Goal: Task Accomplishment & Management: Manage account settings

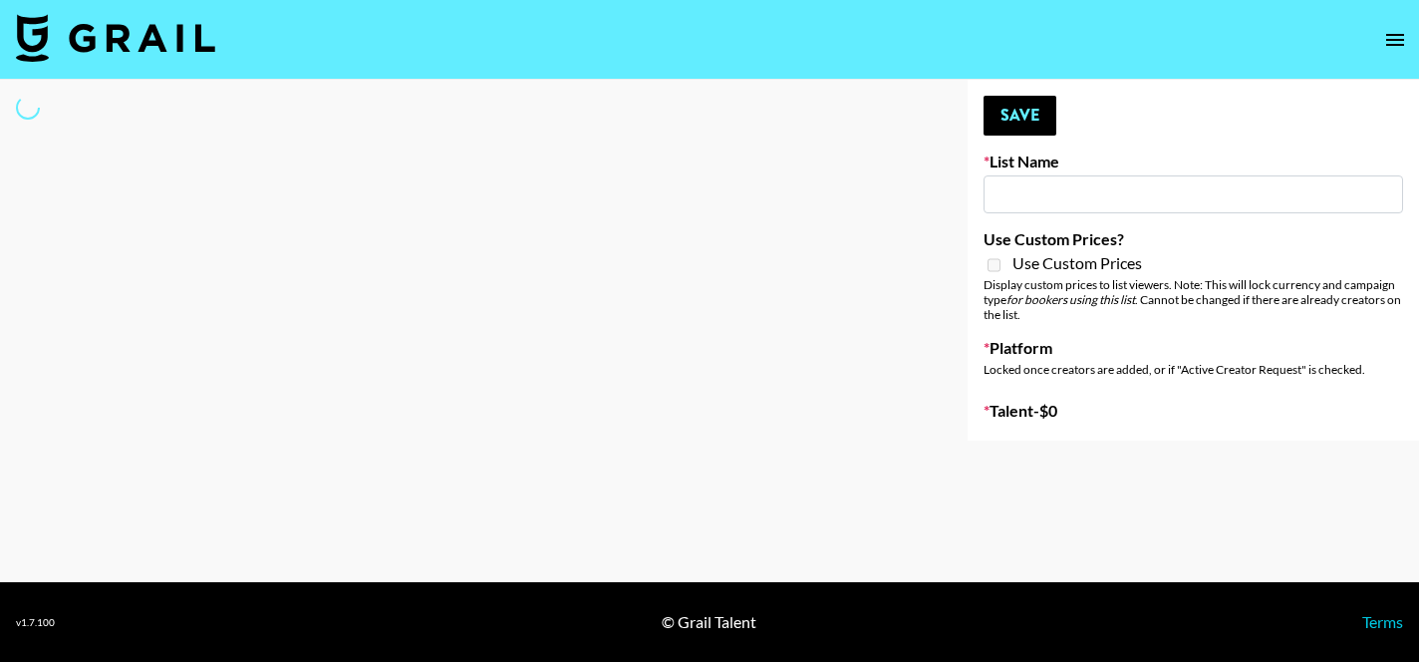
select select "Song"
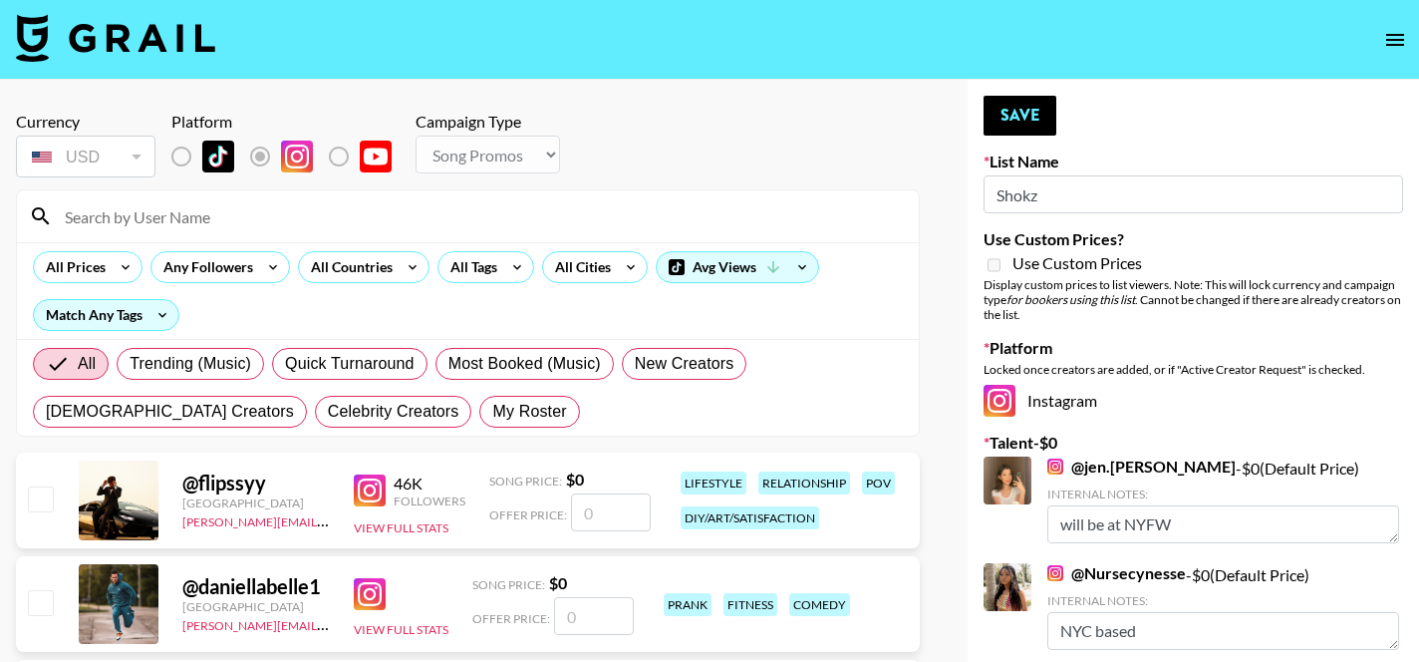
type input "Shokz"
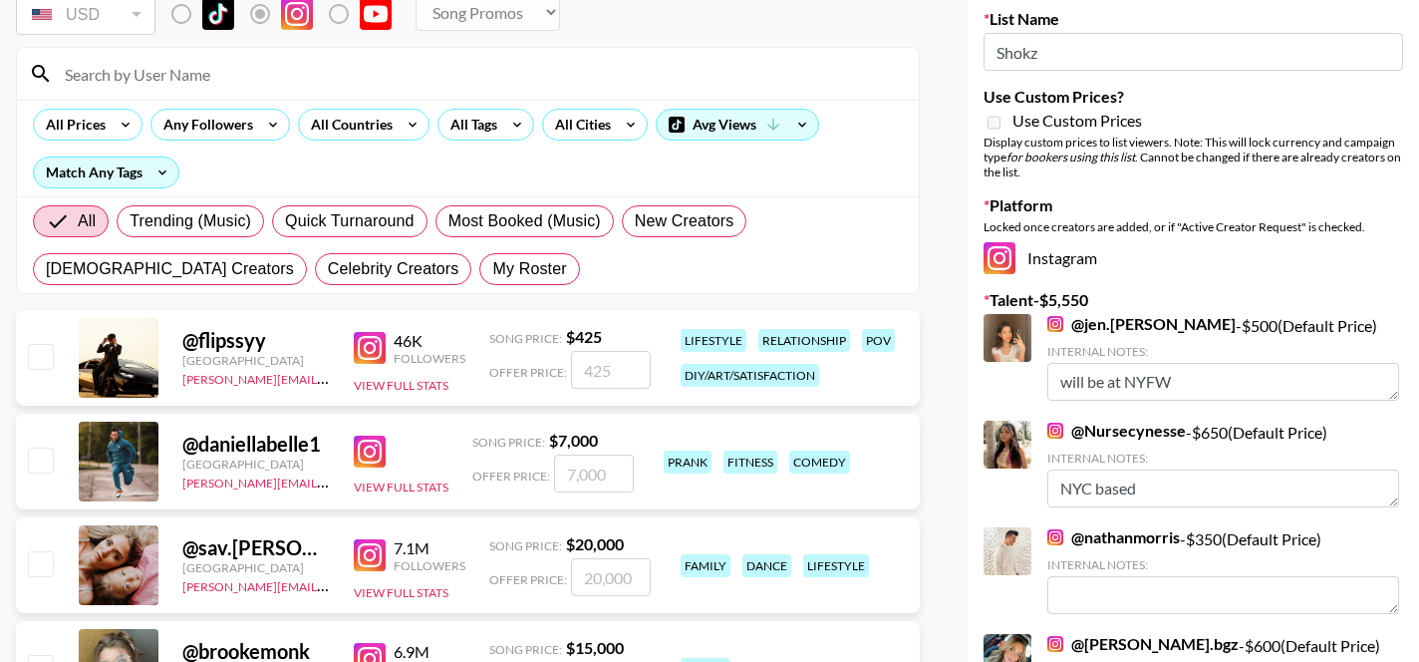
scroll to position [102, 0]
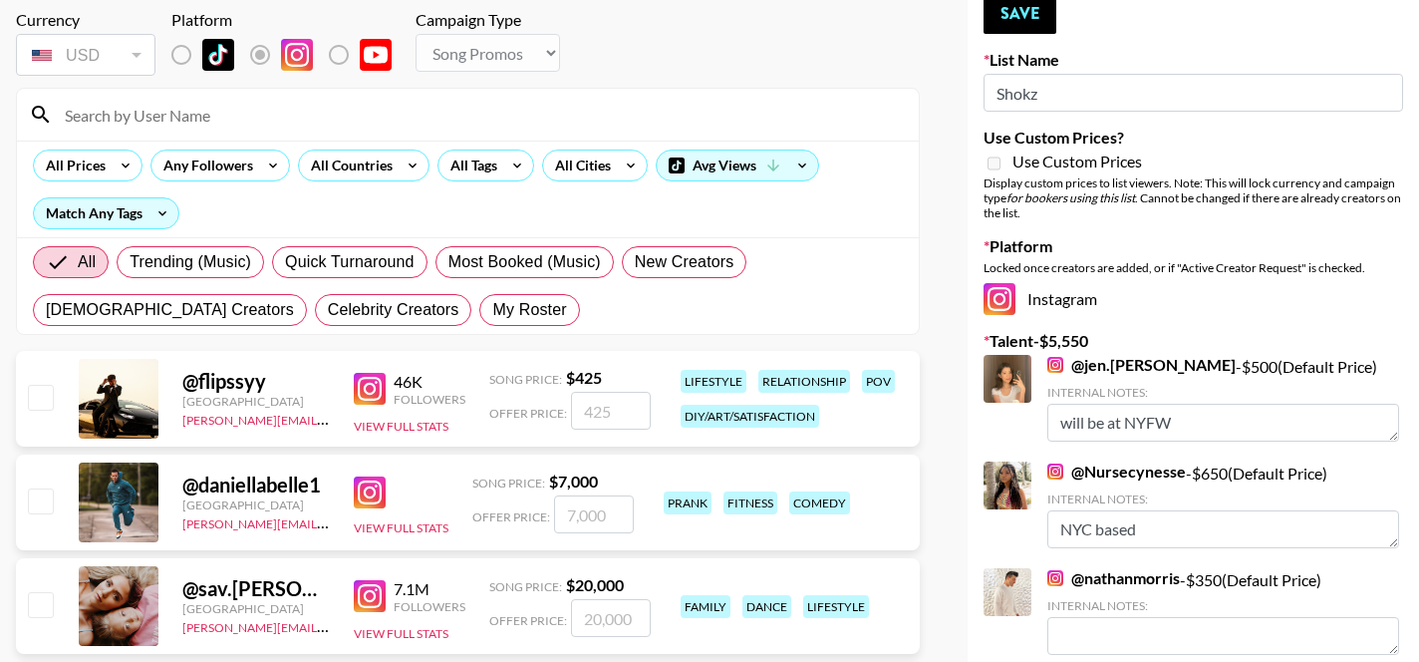
click at [269, 115] on input at bounding box center [480, 115] width 854 height 32
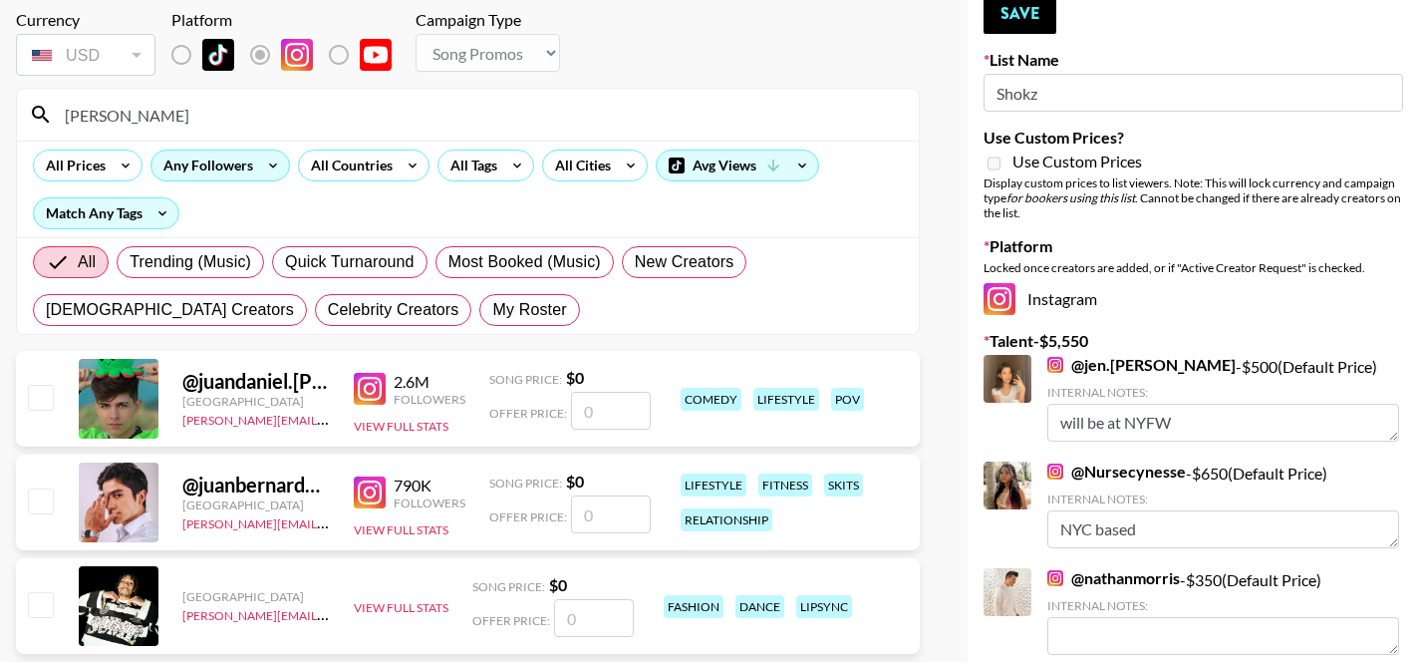
type input "juanmarcelandrhylan"
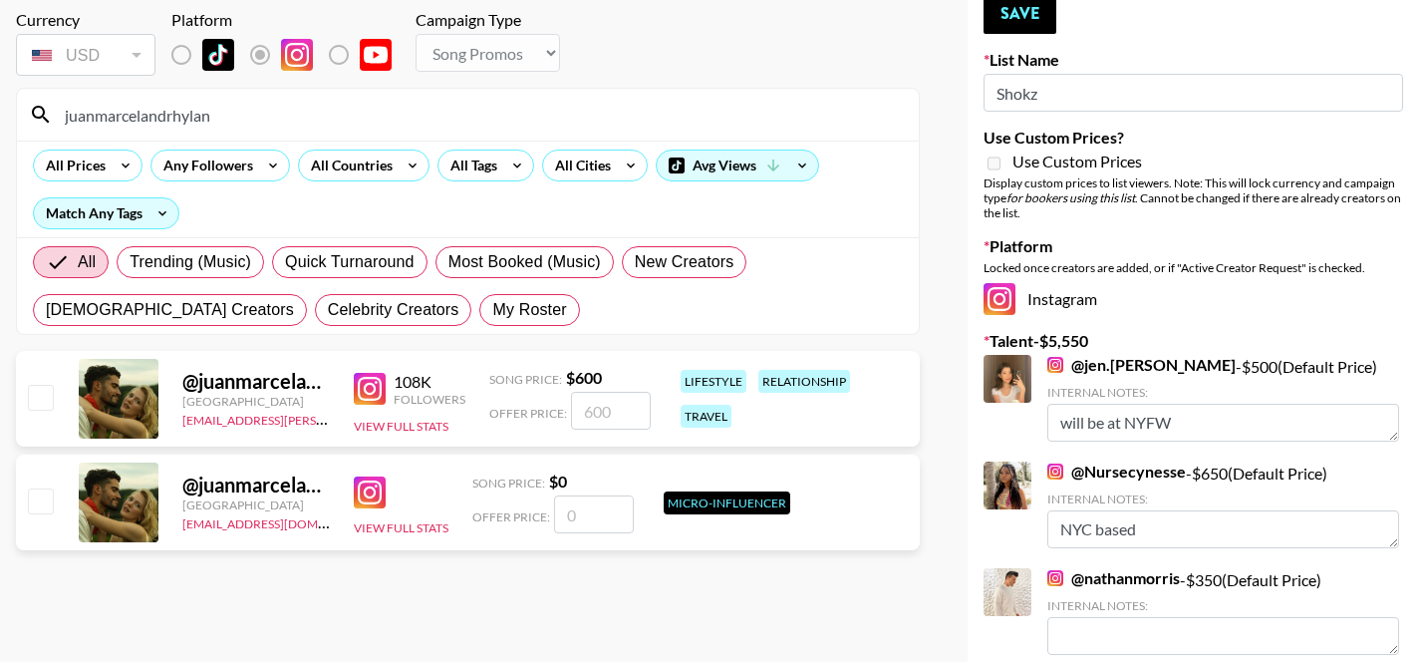
click at [45, 393] on input "checkbox" at bounding box center [40, 397] width 24 height 24
checkbox input "true"
type input "600"
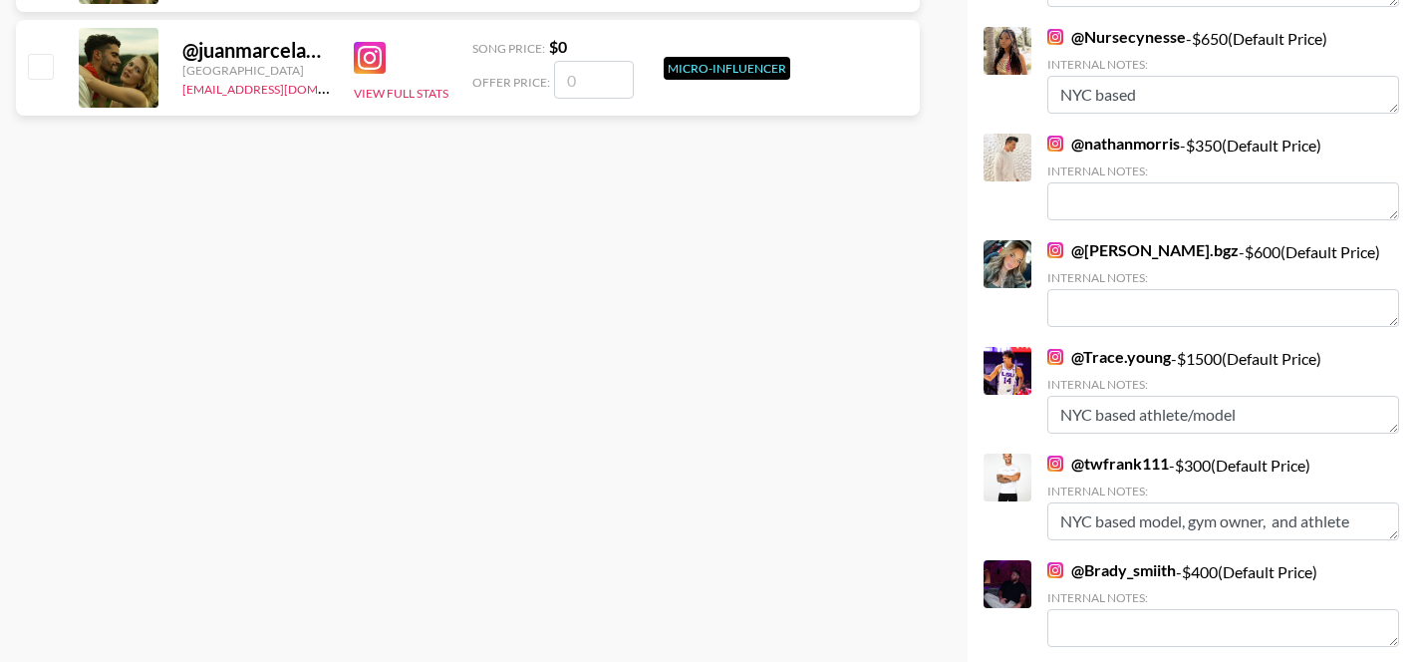
scroll to position [976, 0]
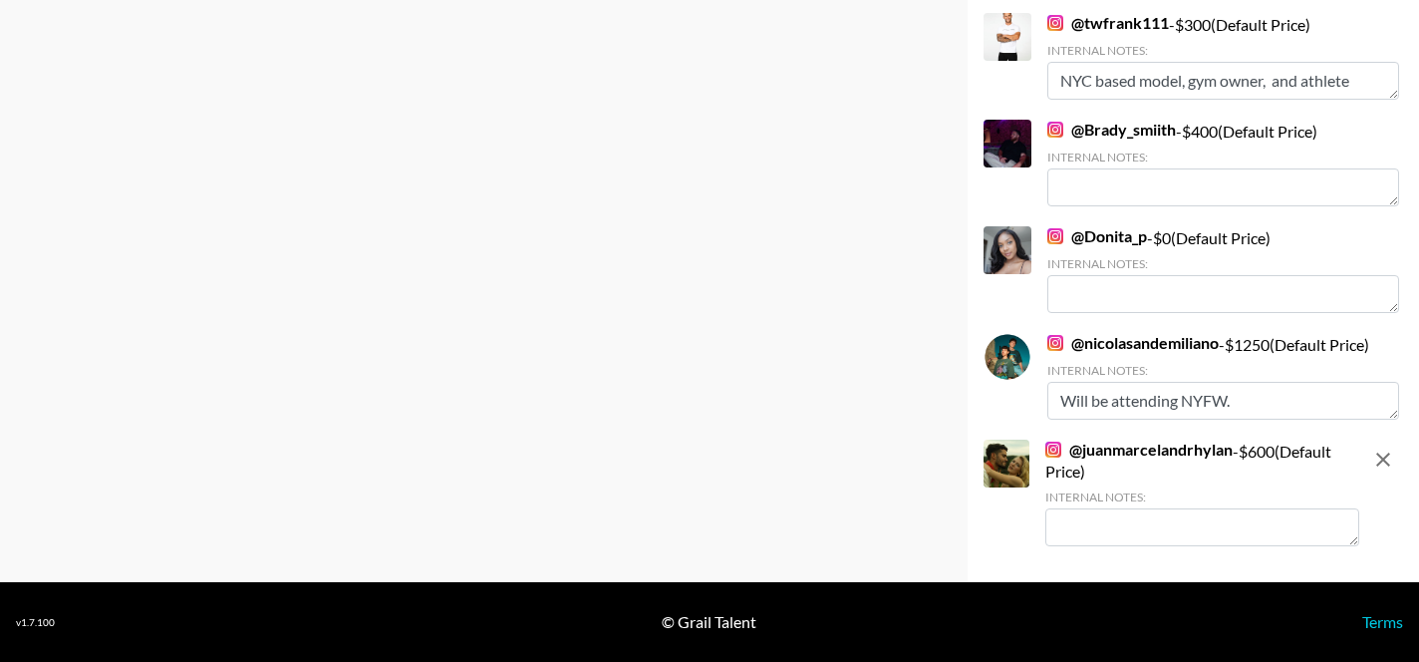
click at [1085, 516] on textarea at bounding box center [1202, 527] width 314 height 38
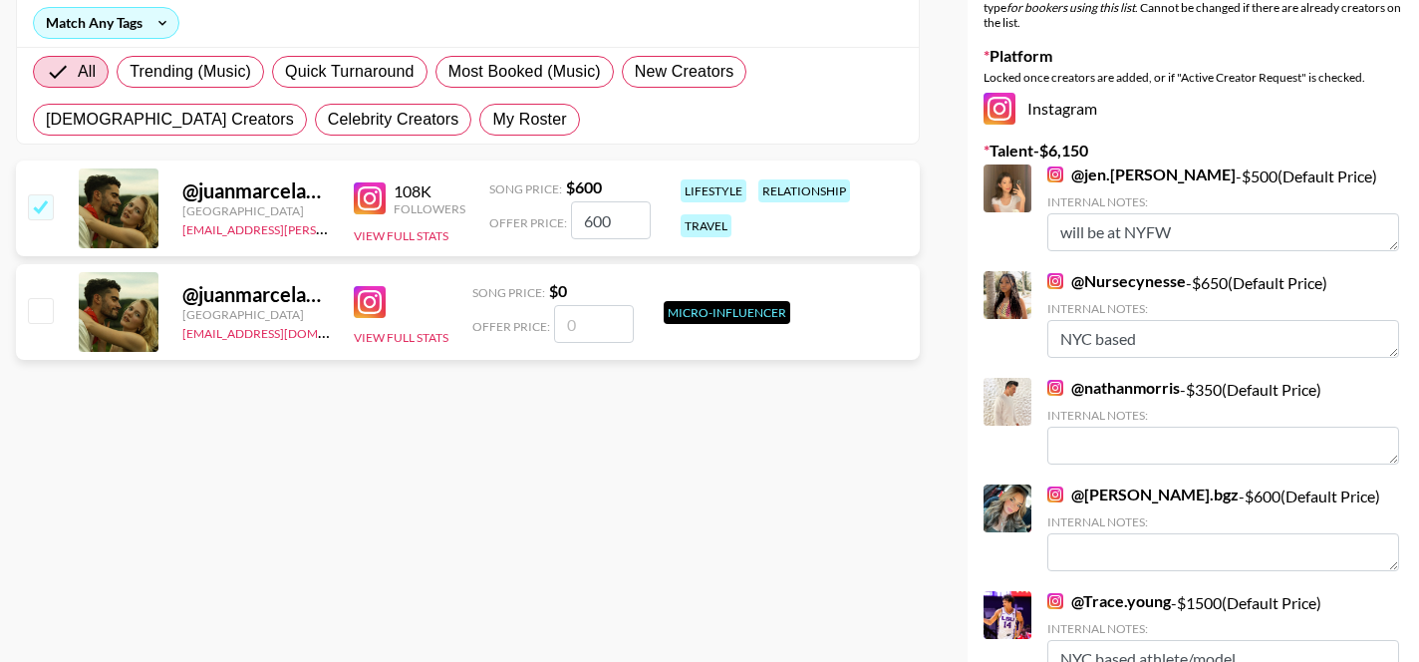
scroll to position [0, 0]
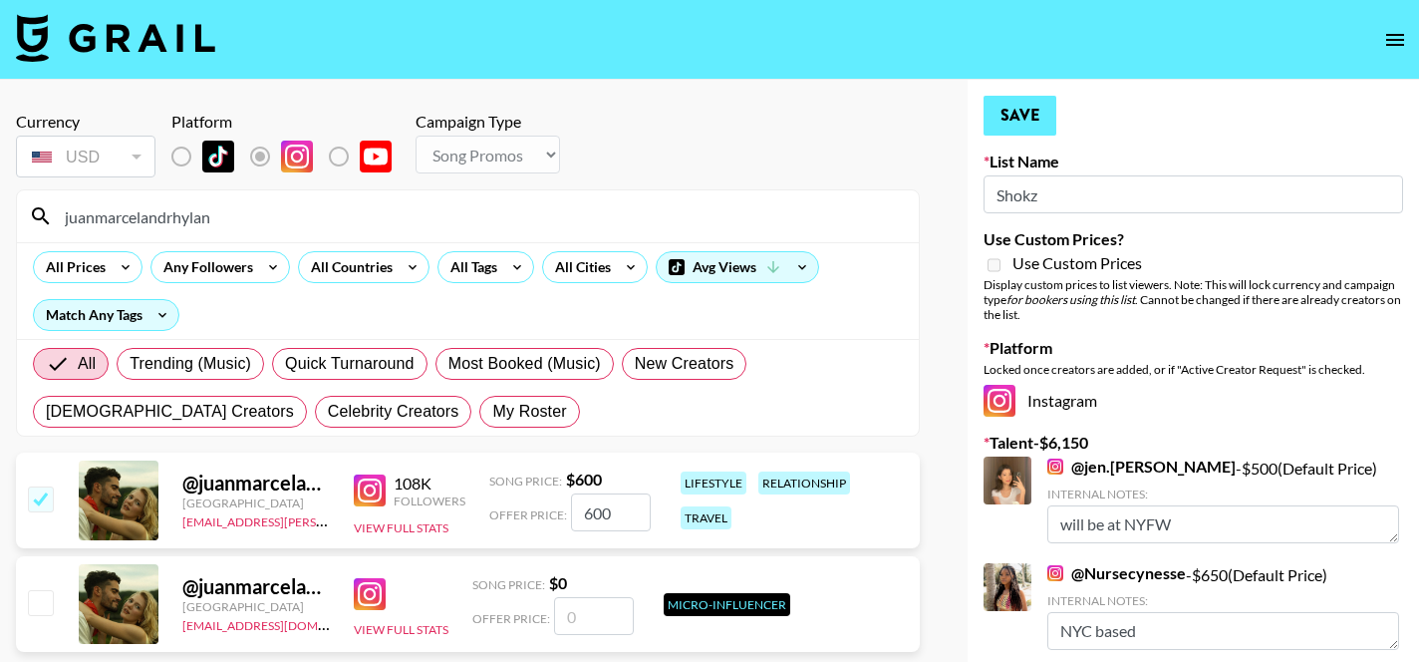
type textarea "NYC based model couple"
click at [992, 130] on button "Save" at bounding box center [1019, 116] width 73 height 40
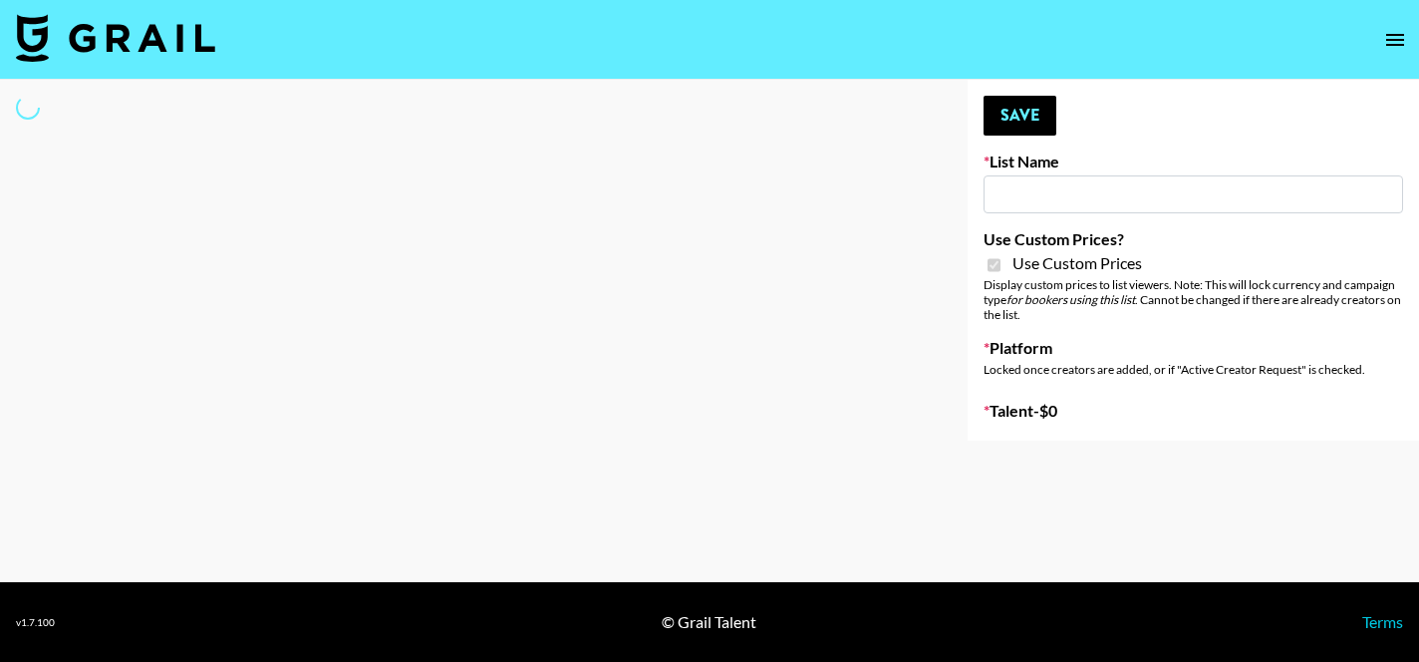
type input "Soapbox Nanos"
checkbox input "true"
select select "Brand"
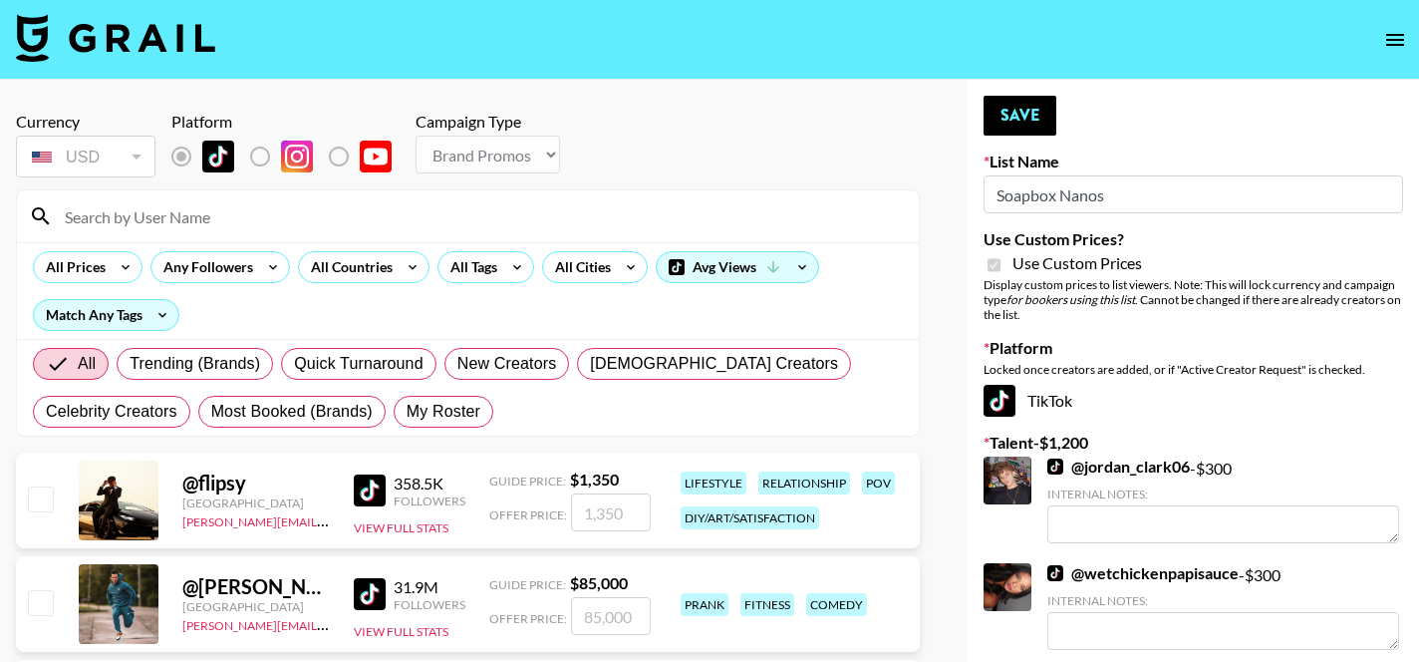
click at [423, 218] on input at bounding box center [480, 216] width 854 height 32
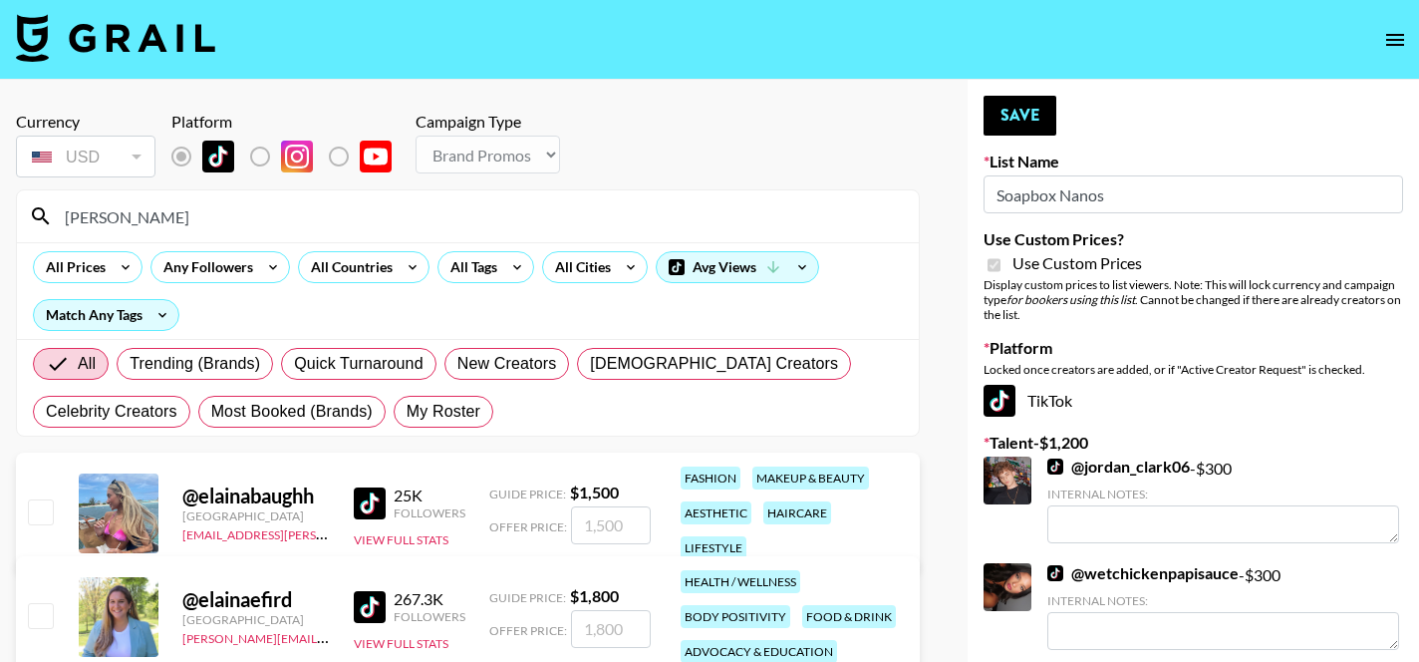
type input "elaina"
click at [47, 512] on input "checkbox" at bounding box center [40, 511] width 24 height 24
checkbox input "true"
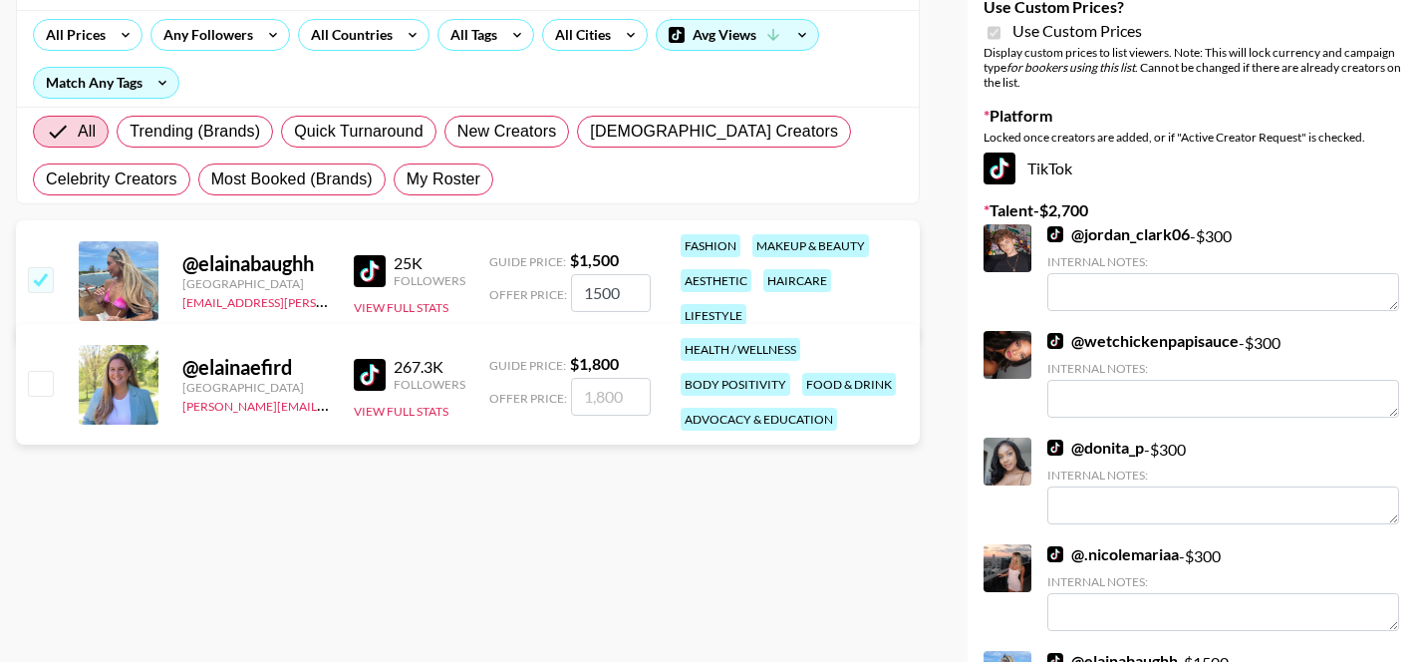
scroll to position [229, 0]
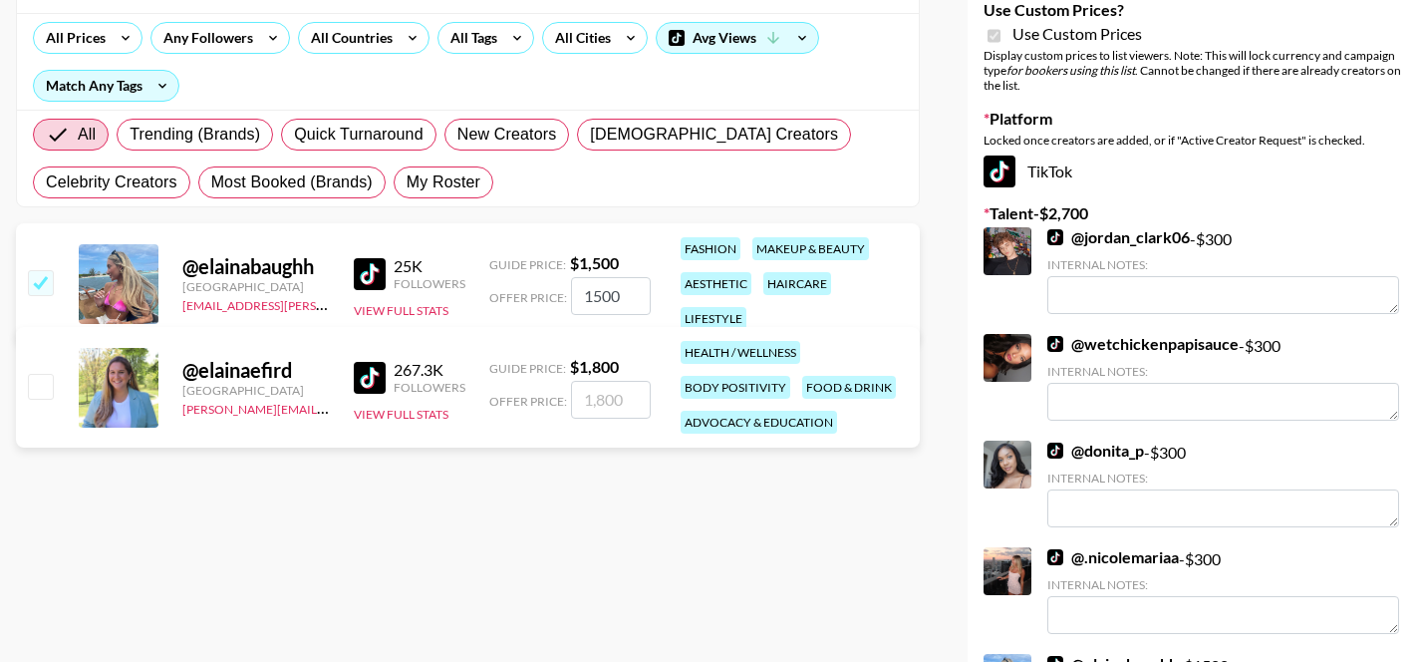
click at [611, 300] on input "1500" at bounding box center [611, 296] width 80 height 38
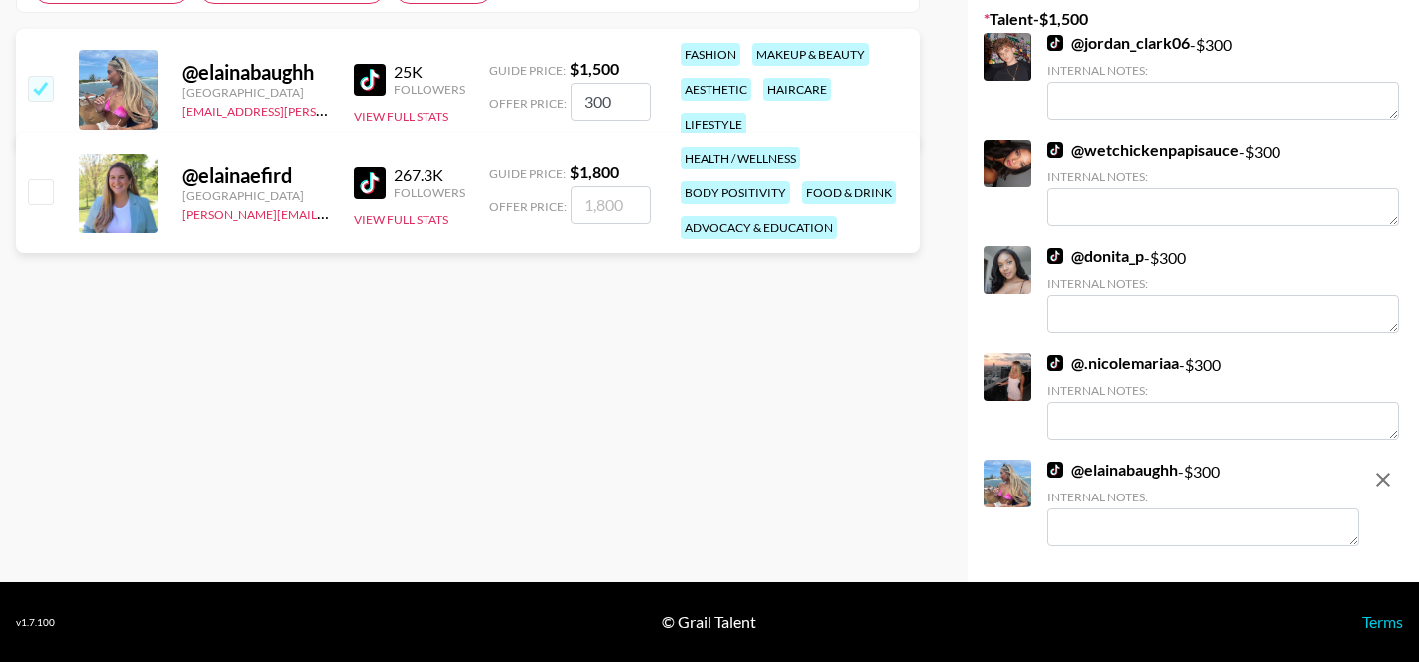
scroll to position [0, 0]
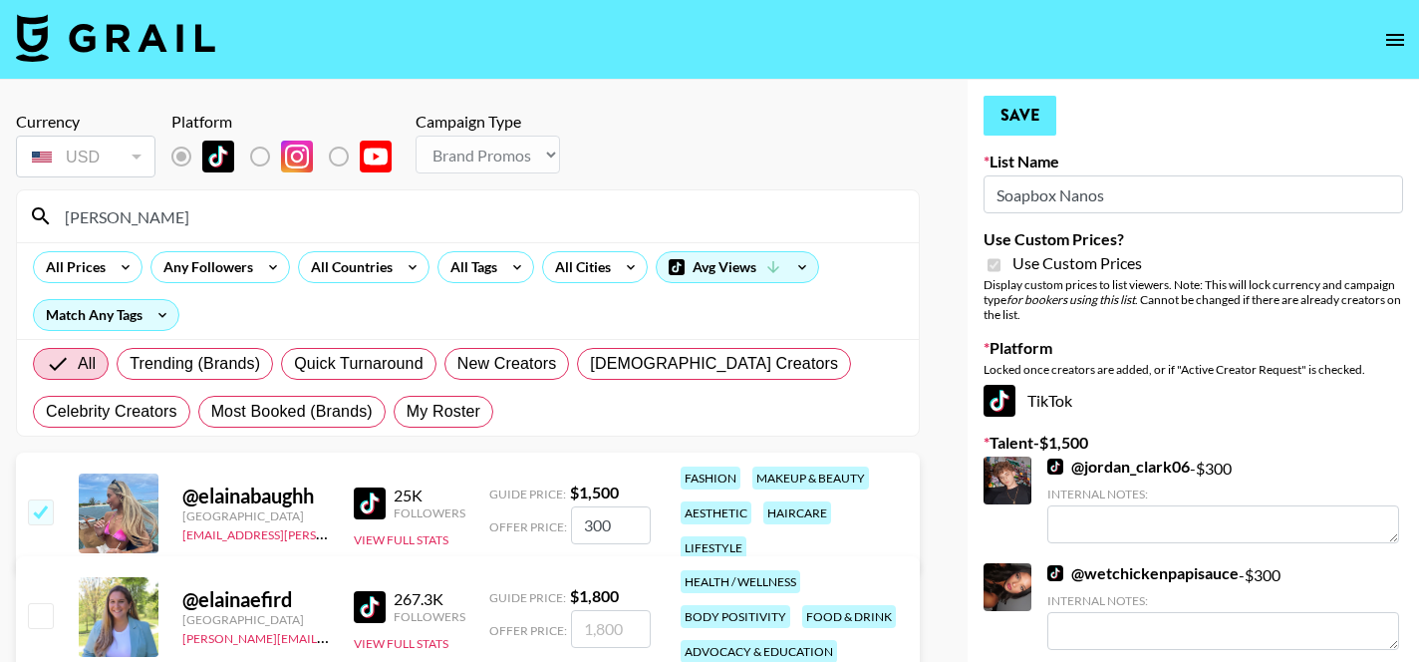
type input "300"
click at [1046, 113] on button "Save" at bounding box center [1019, 116] width 73 height 40
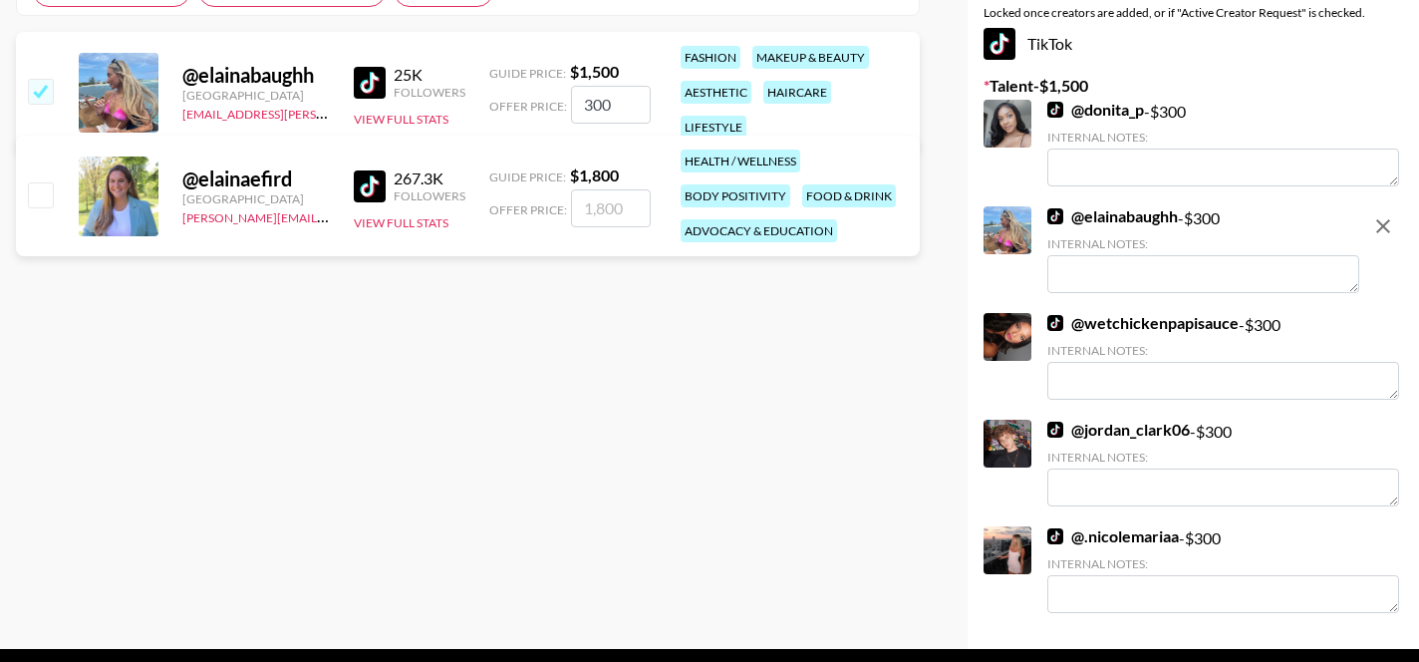
scroll to position [421, 0]
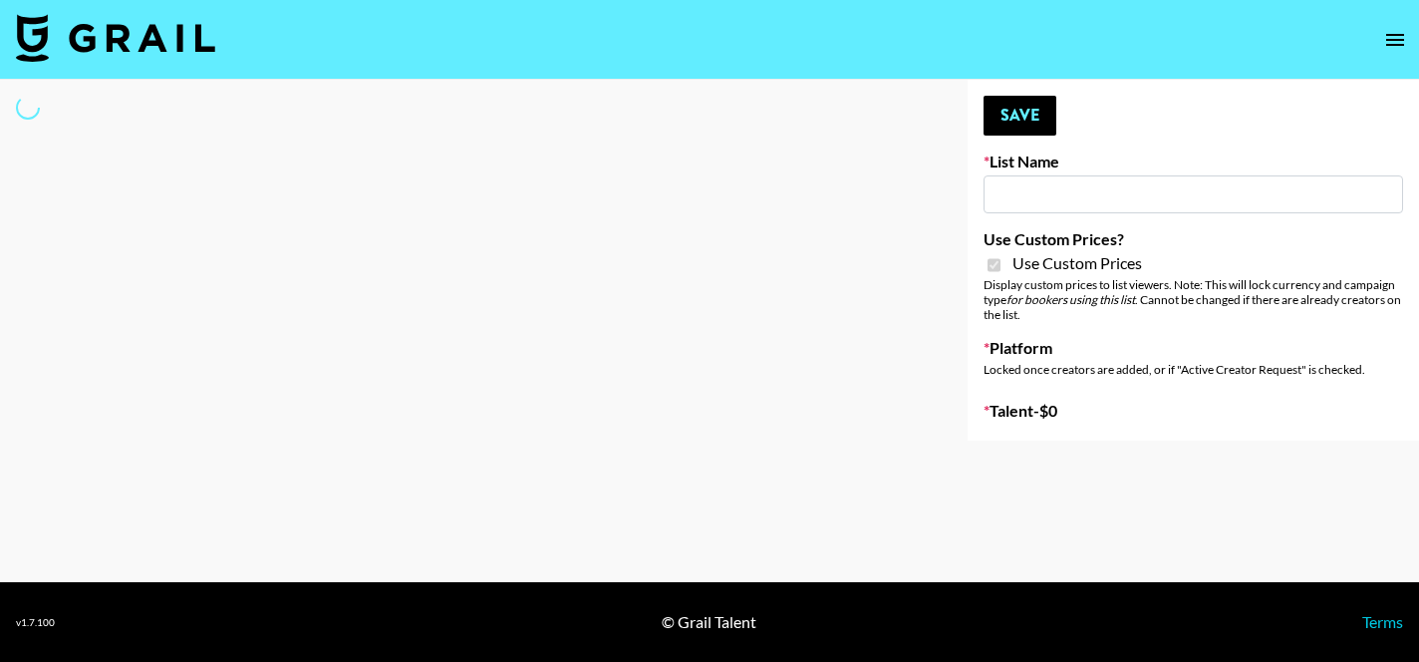
type input "D&B"
checkbox input "true"
select select "Brand"
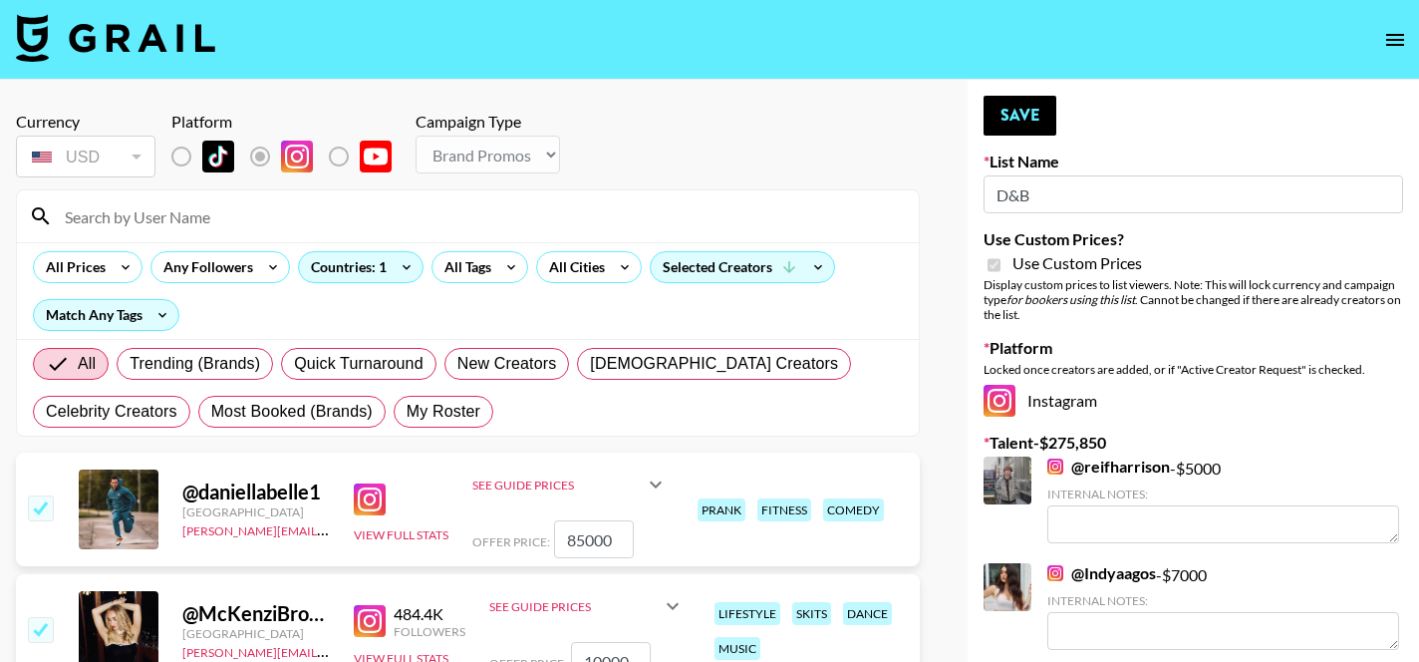
click at [186, 215] on input at bounding box center [480, 216] width 854 height 32
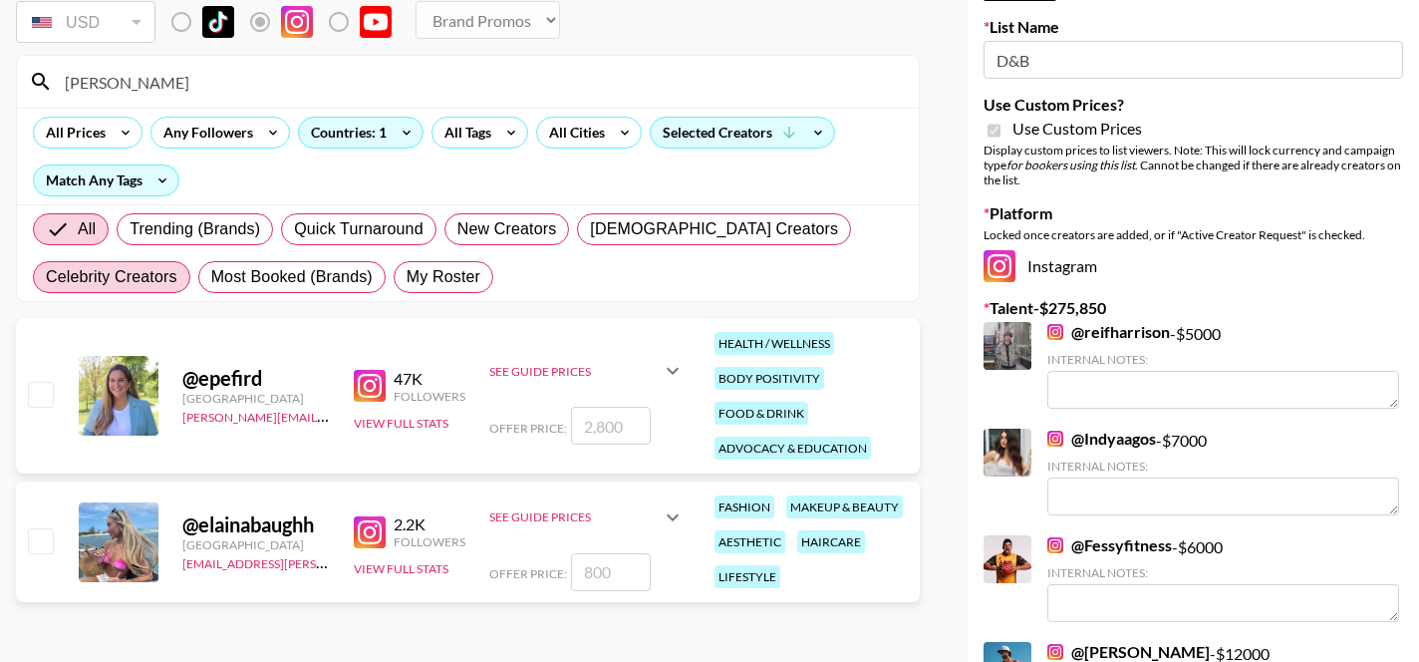
scroll to position [199, 0]
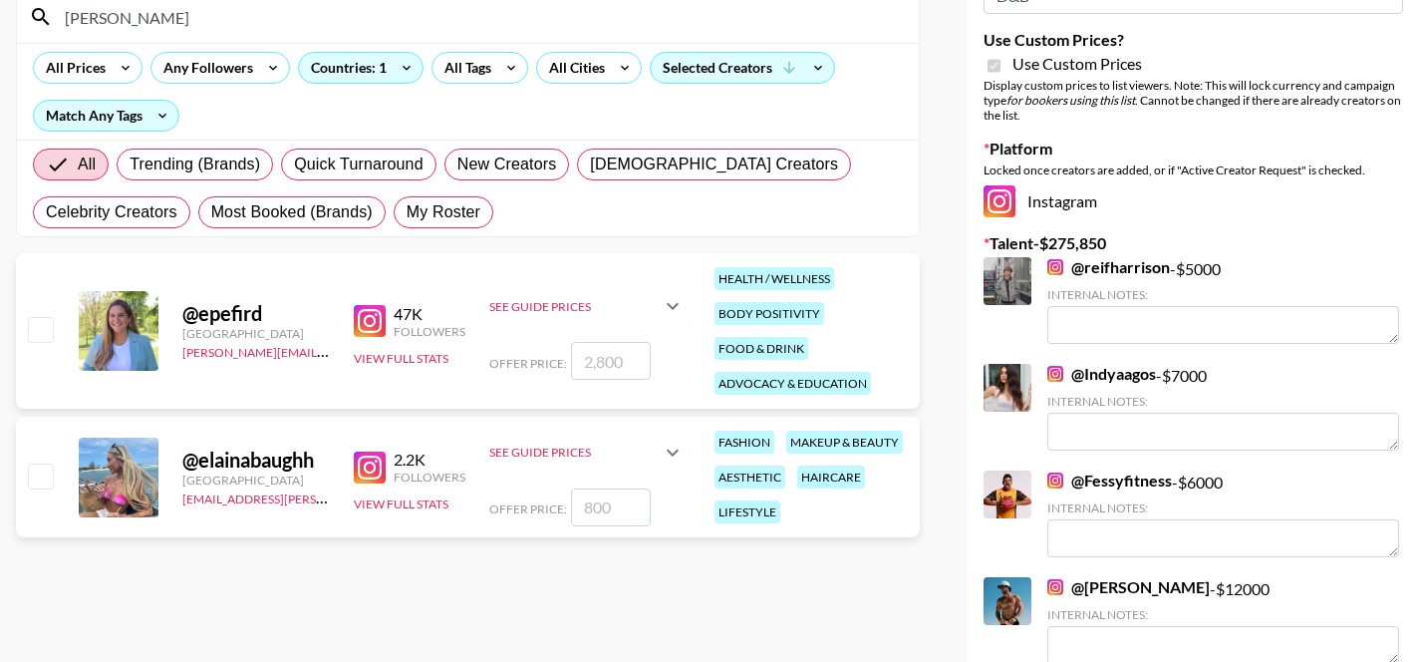
type input "elaina"
click at [35, 478] on input "checkbox" at bounding box center [40, 475] width 24 height 24
checkbox input "true"
type input "800"
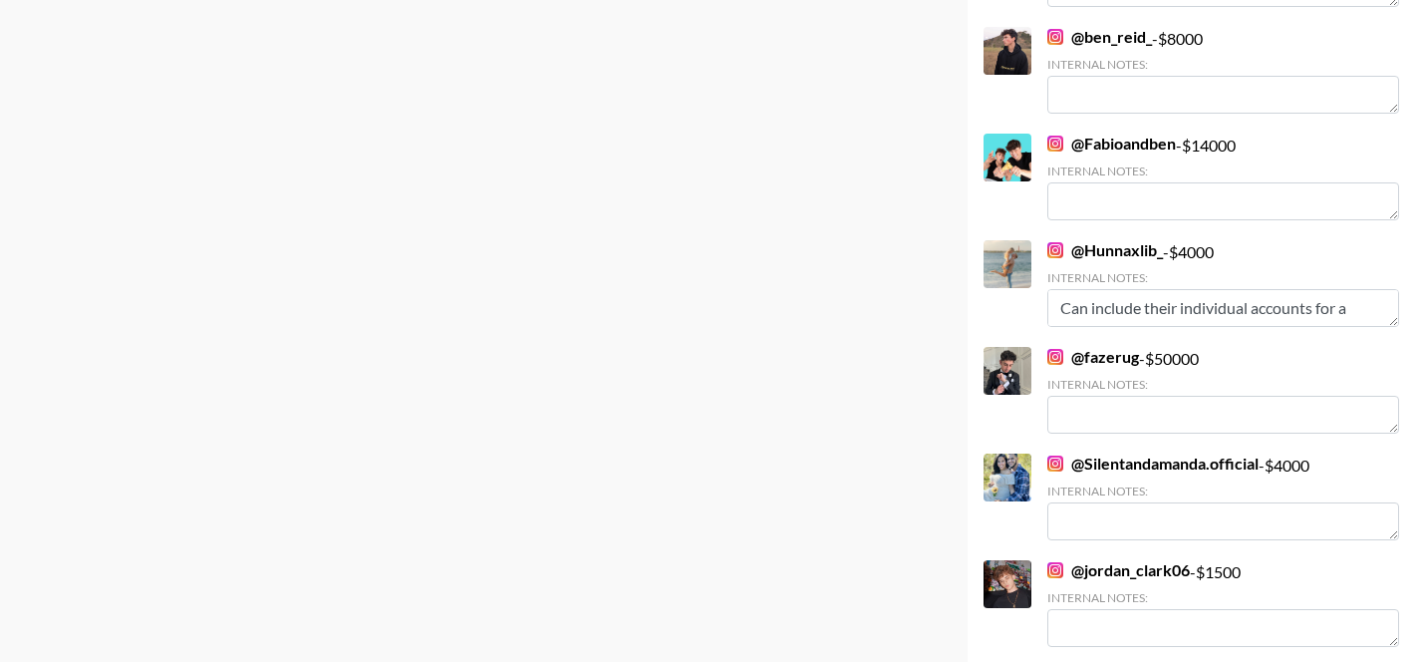
scroll to position [2662, 0]
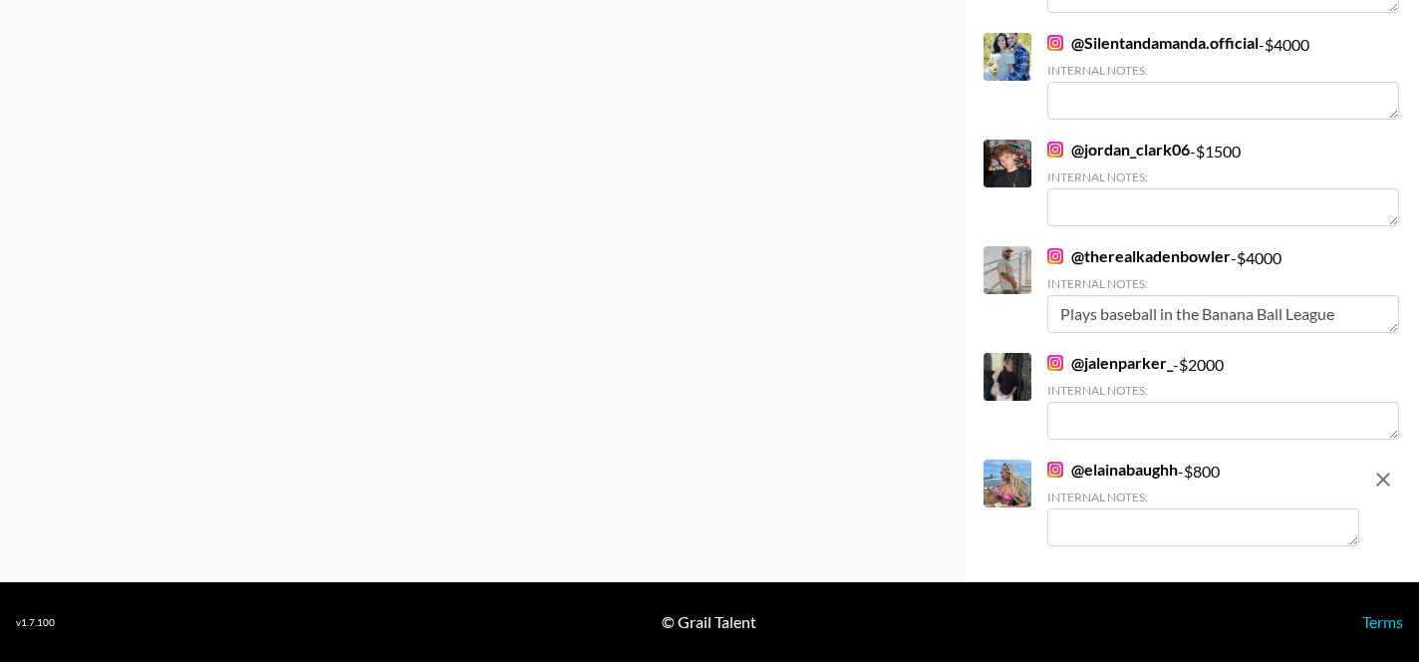
click at [1100, 512] on textarea at bounding box center [1203, 527] width 312 height 38
click at [1086, 518] on textarea "College Sorority" at bounding box center [1203, 527] width 312 height 38
click at [1142, 521] on textarea "College Sorority" at bounding box center [1203, 527] width 312 height 38
click at [1217, 520] on textarea "College Sorrority" at bounding box center [1203, 527] width 312 height 38
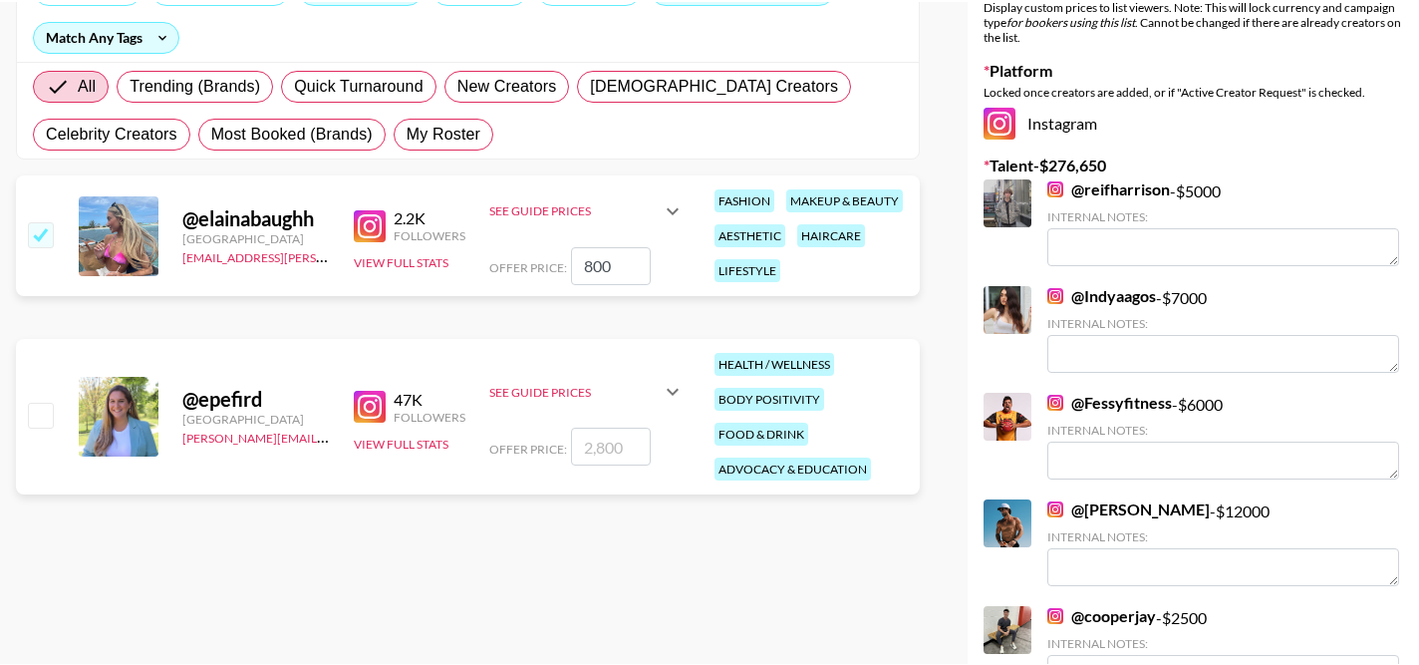
scroll to position [0, 0]
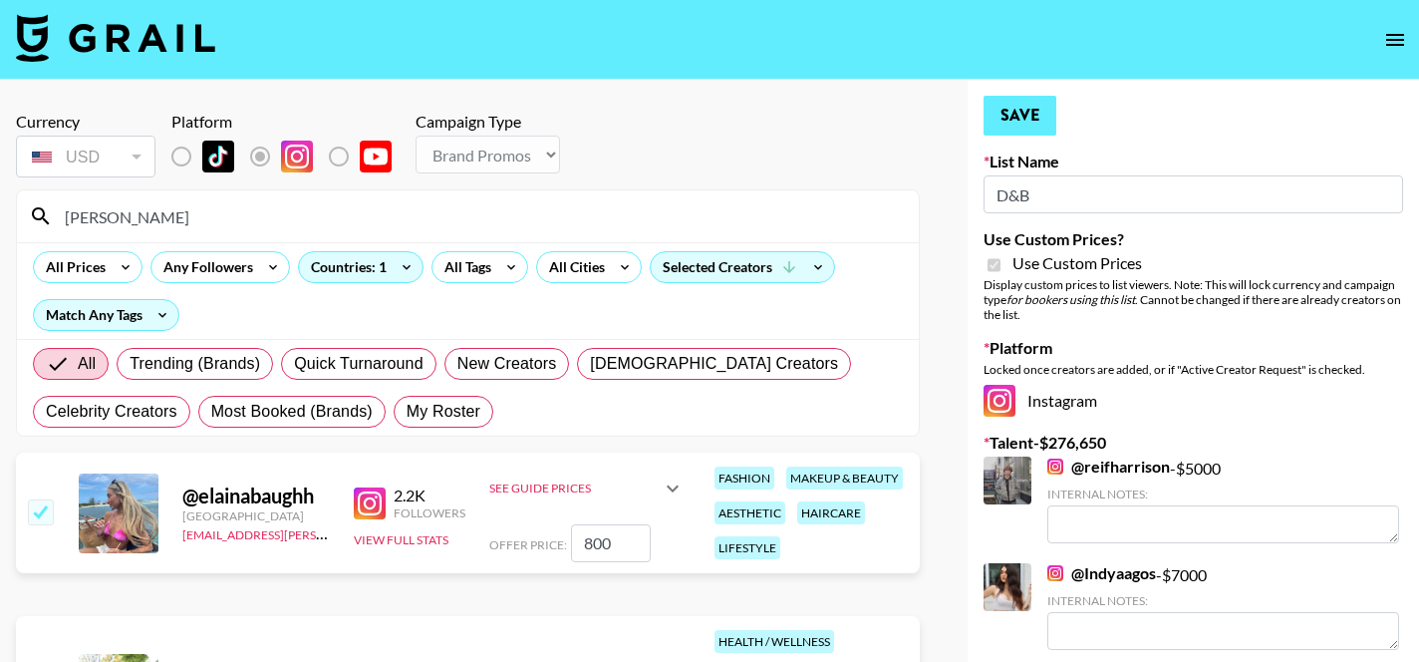
type textarea "College Sorority Girl"
click at [1025, 135] on button "Save" at bounding box center [1019, 116] width 73 height 40
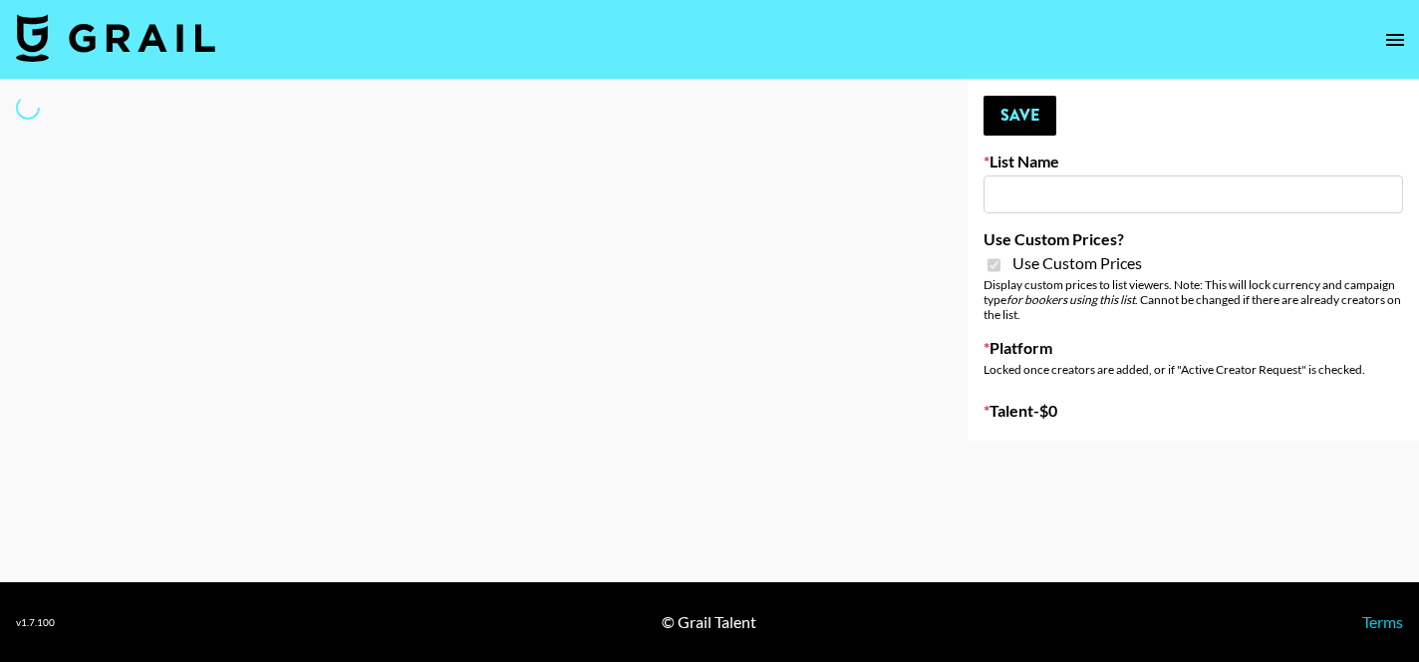
type input "D&B"
checkbox input "true"
select select "Brand"
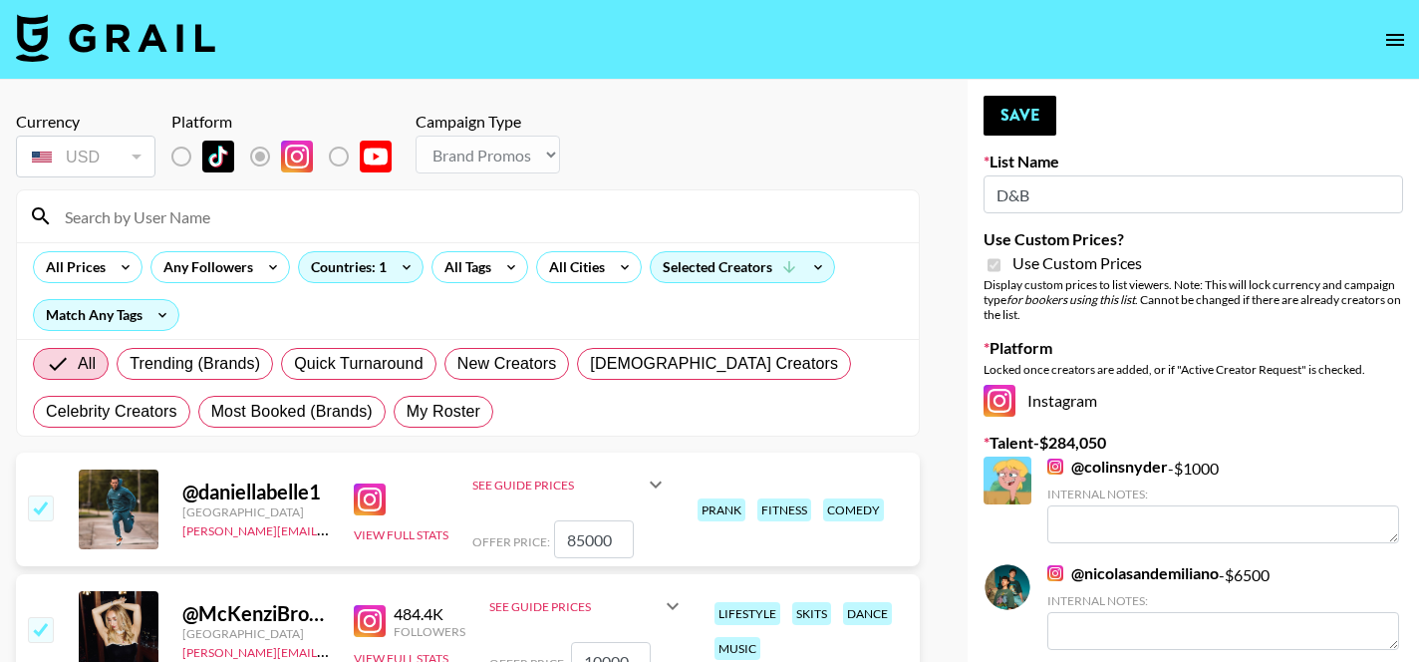
click at [230, 207] on input at bounding box center [480, 216] width 854 height 32
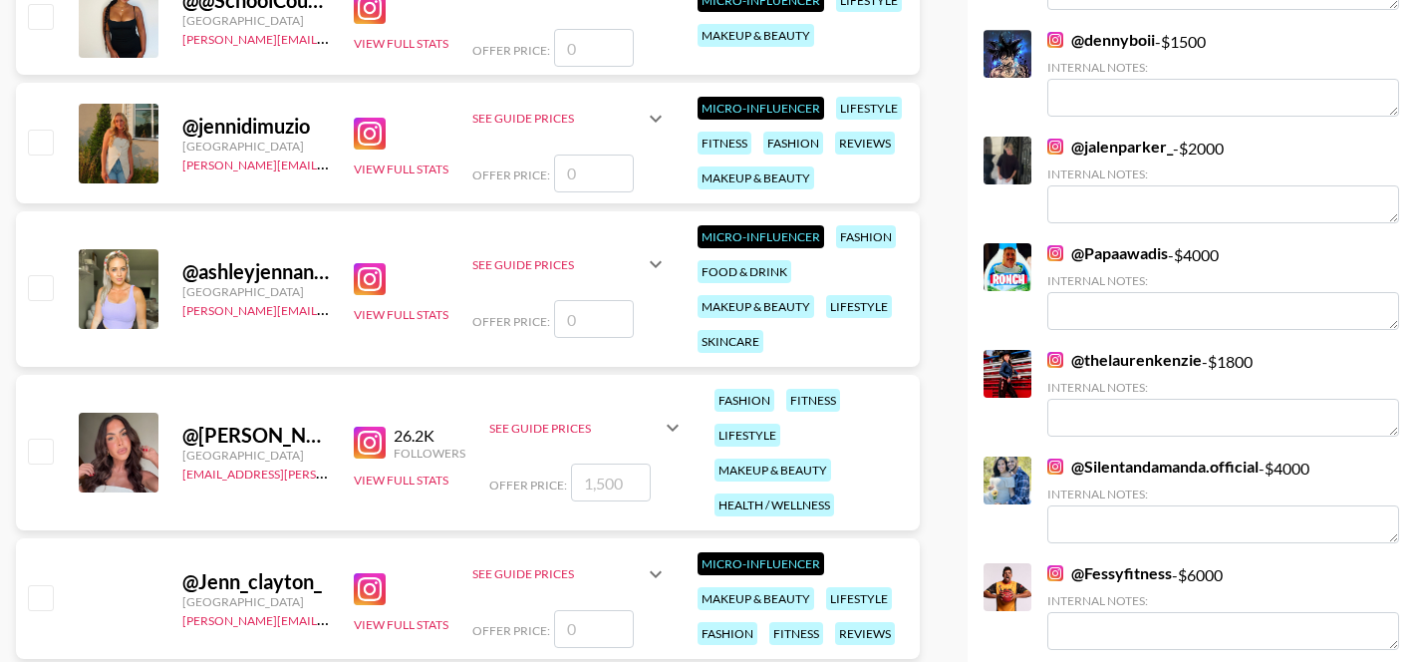
scroll to position [2610, 0]
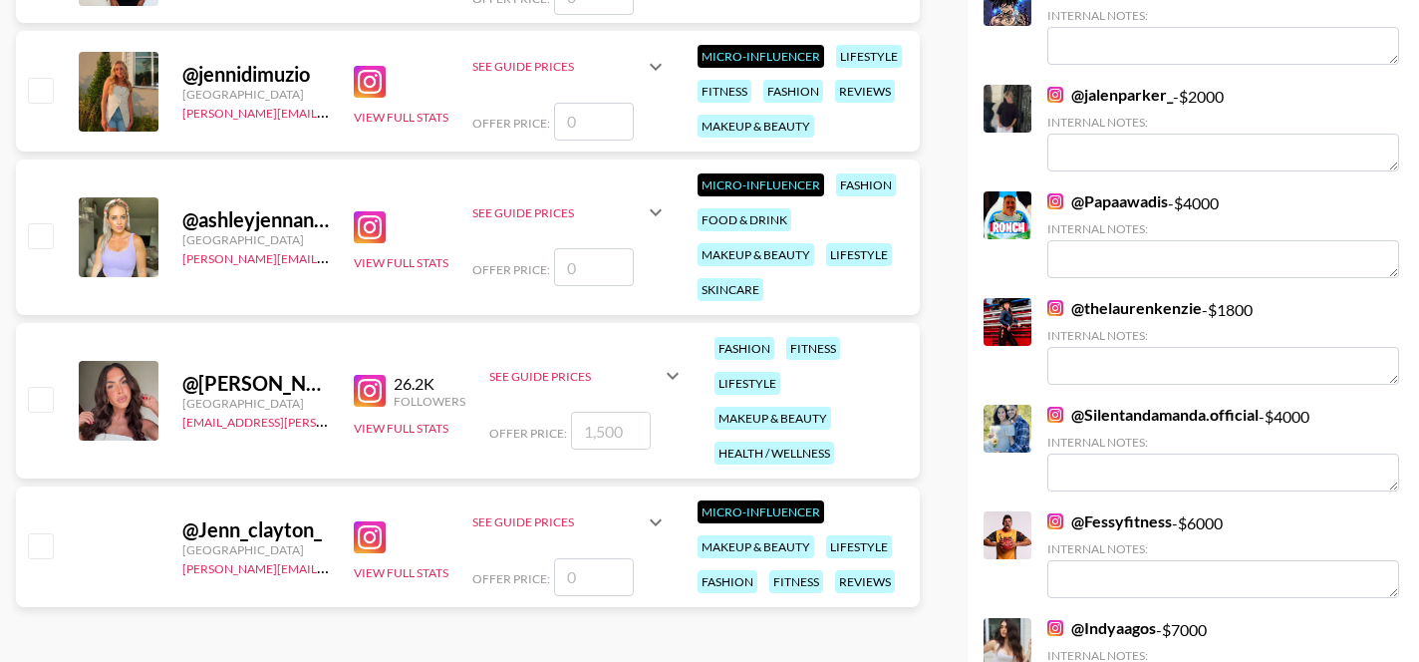
type input "jenn"
click at [39, 400] on input "checkbox" at bounding box center [40, 399] width 24 height 24
checkbox input "true"
type input "1500"
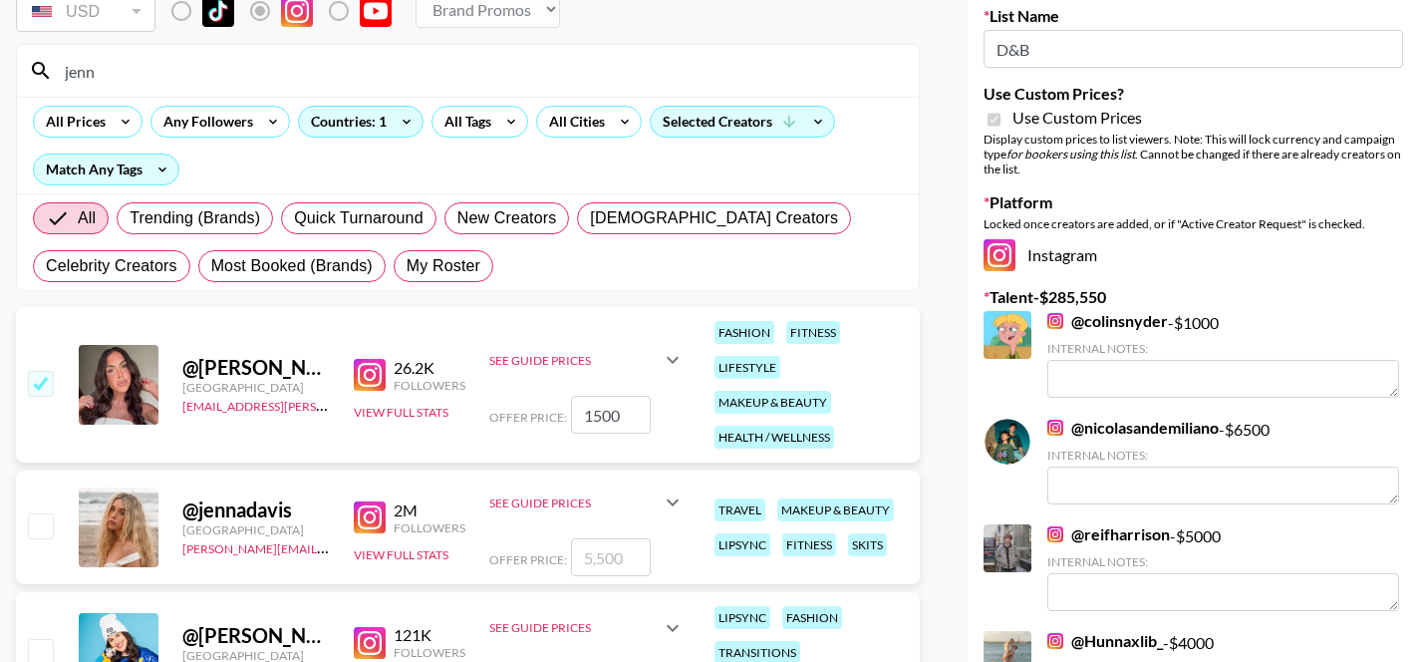
scroll to position [107, 0]
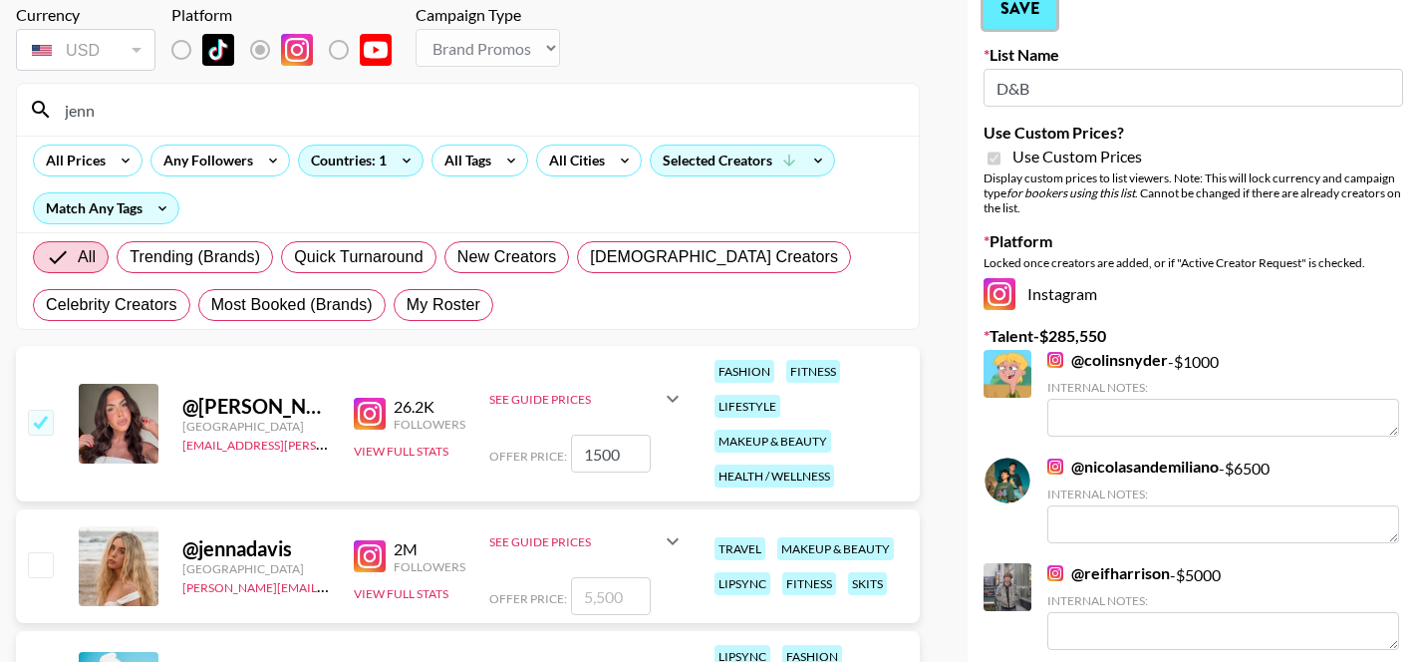
click at [1021, 23] on button "Save" at bounding box center [1019, 9] width 73 height 40
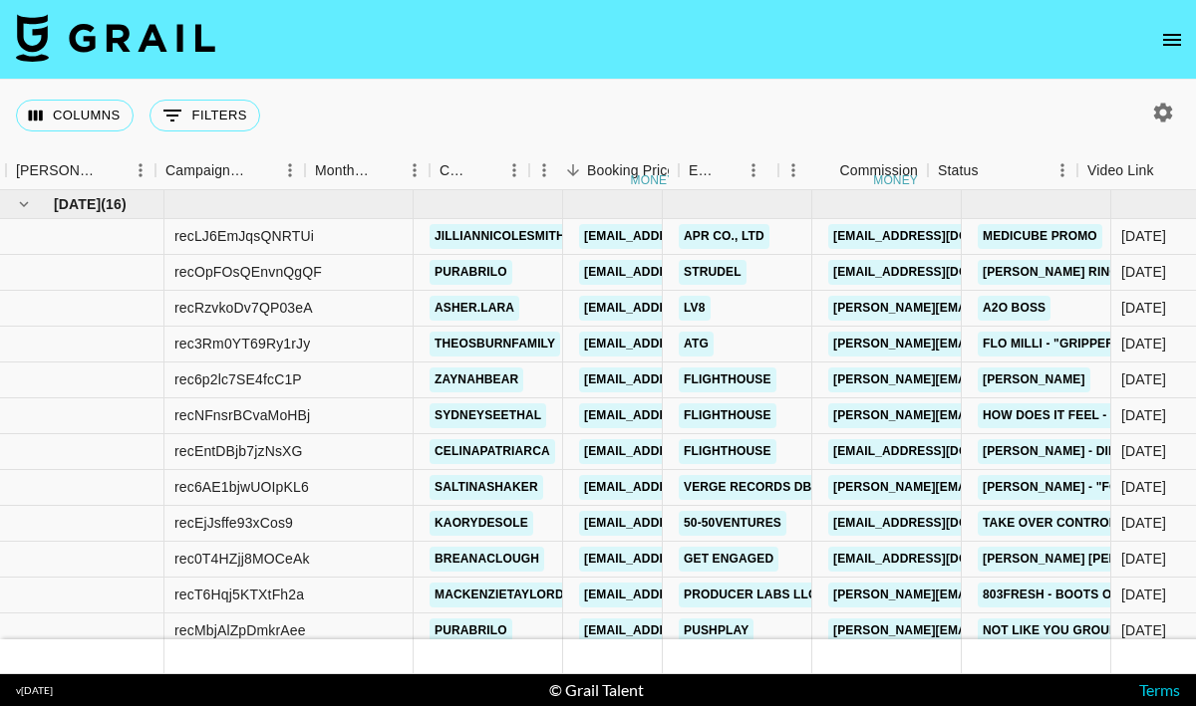
scroll to position [0, 806]
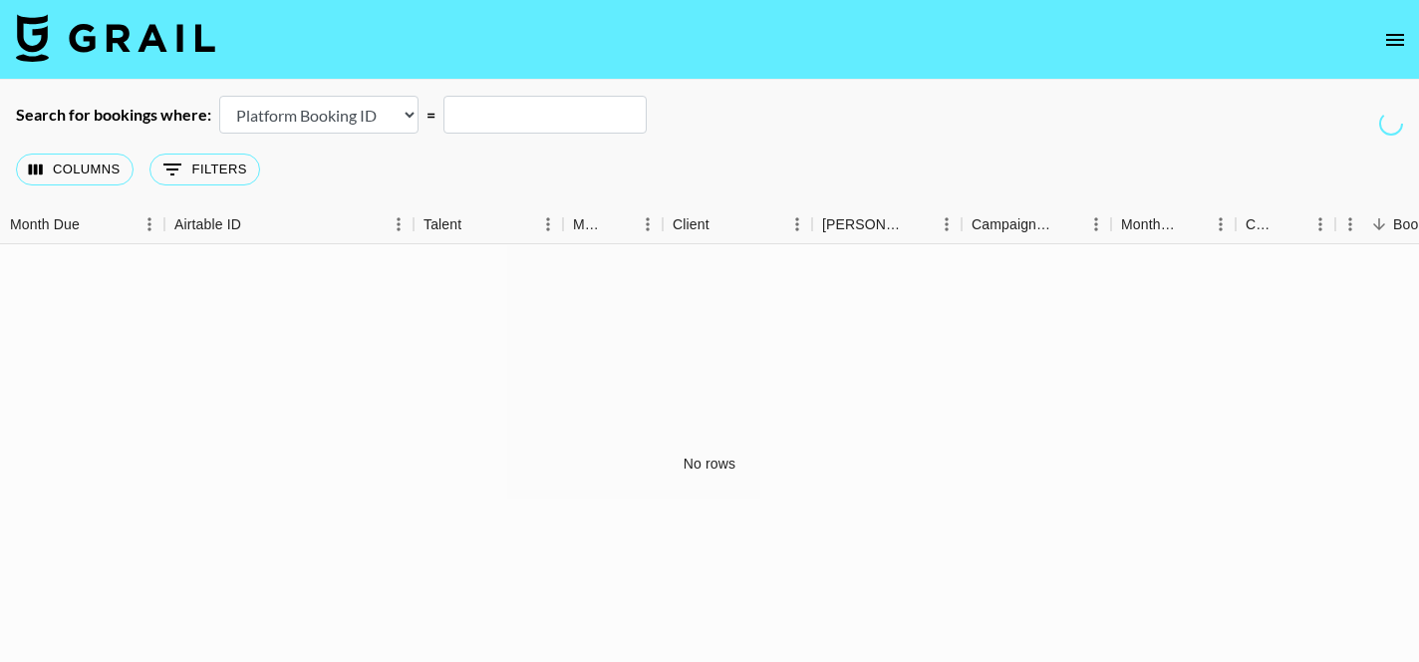
select select "id"
click at [1395, 39] on icon "open drawer" at bounding box center [1395, 40] width 18 height 12
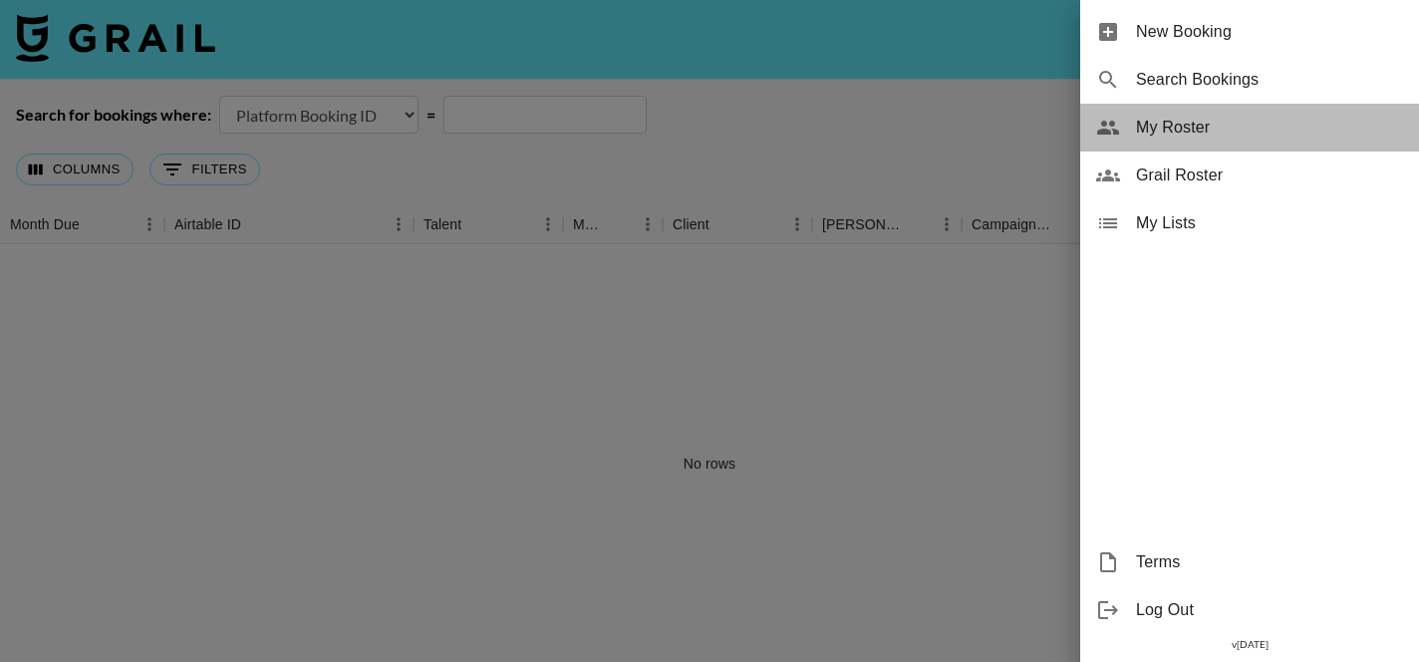
click at [1177, 117] on span "My Roster" at bounding box center [1269, 128] width 267 height 24
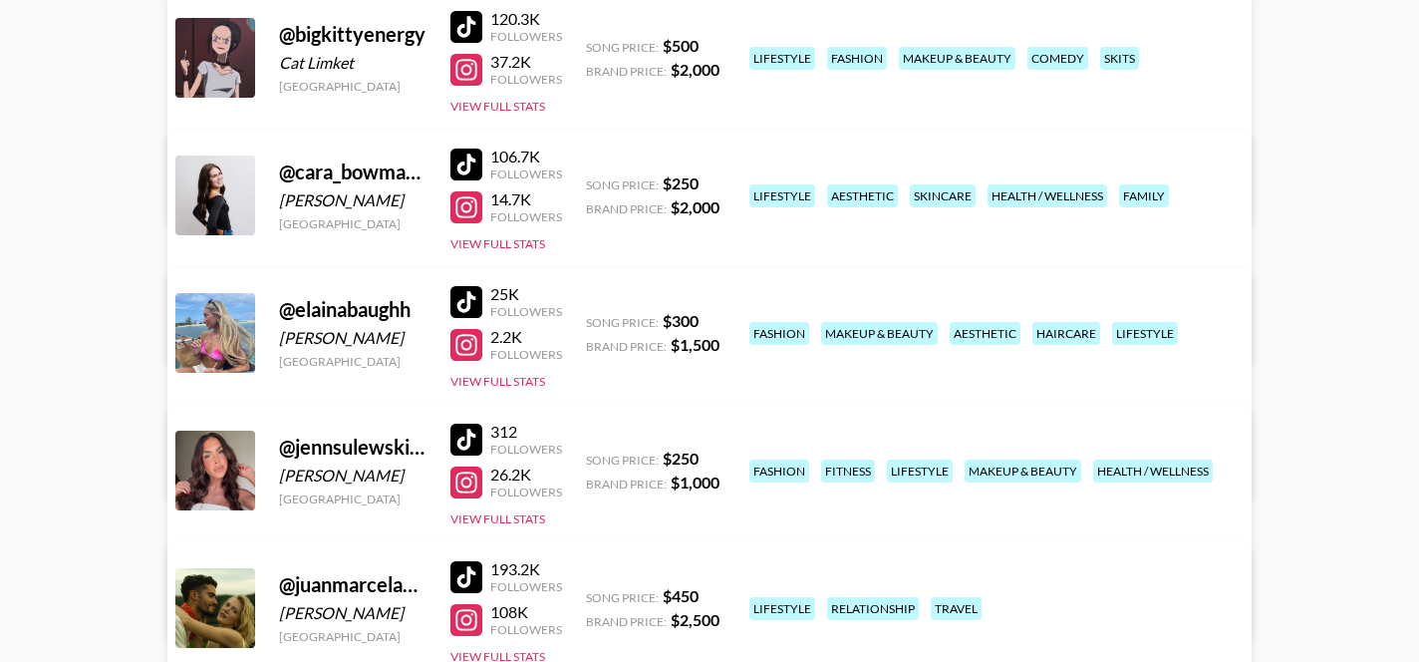
scroll to position [282, 0]
